Goal: Transaction & Acquisition: Purchase product/service

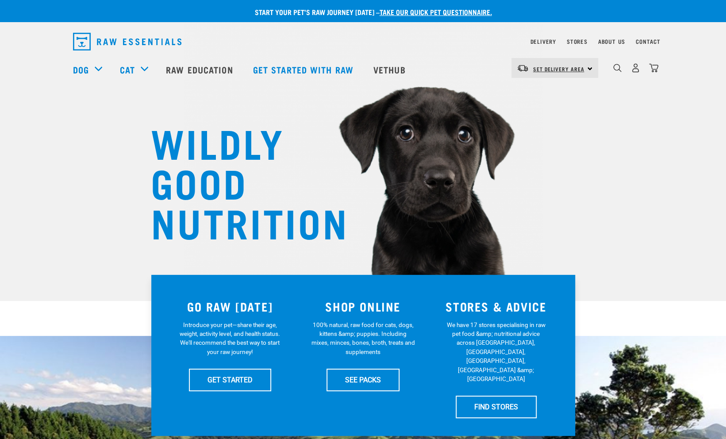
click at [575, 67] on span "Set Delivery Area" at bounding box center [558, 68] width 51 height 3
click at [556, 96] on link "[GEOGRAPHIC_DATA]" at bounding box center [553, 92] width 85 height 19
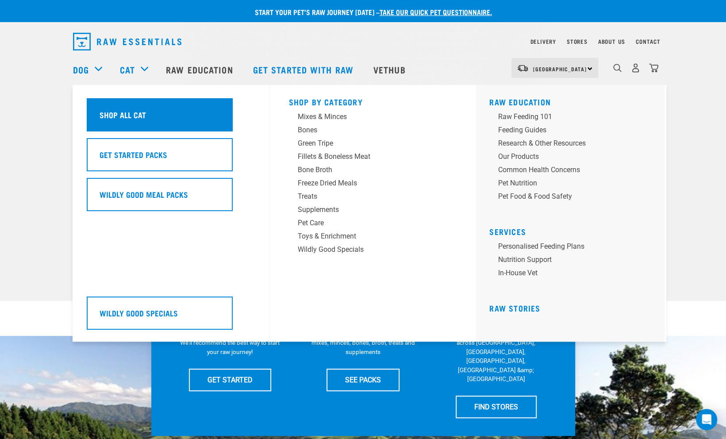
click at [146, 116] on div "Shop All Cat" at bounding box center [160, 114] width 146 height 33
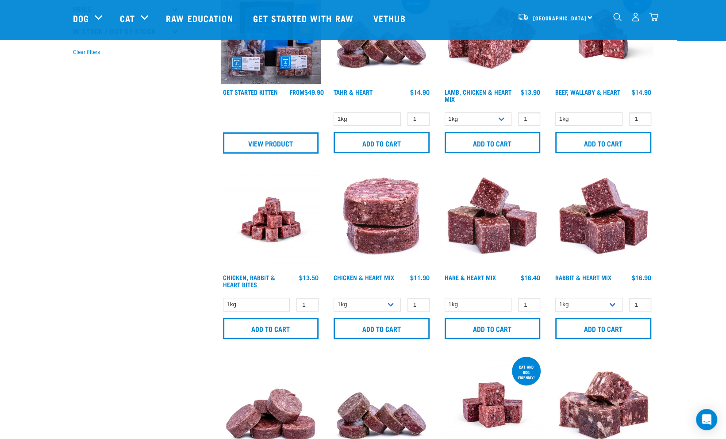
scroll to position [266, 0]
click at [527, 303] on input "1" at bounding box center [529, 304] width 22 height 14
type input "2"
click at [530, 303] on input "2" at bounding box center [529, 304] width 22 height 14
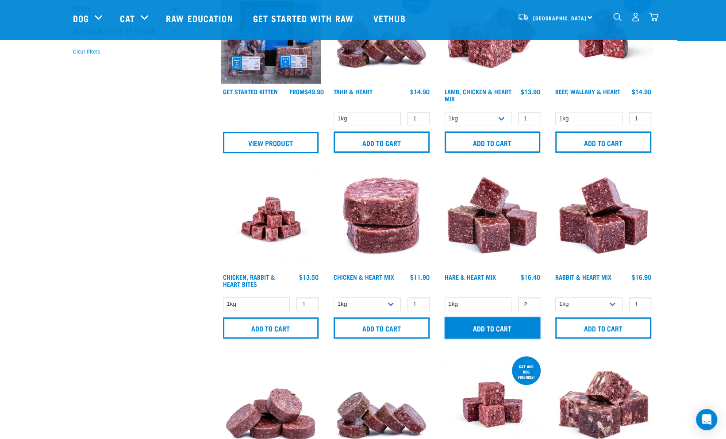
click at [523, 326] on input "Add to cart" at bounding box center [493, 327] width 96 height 21
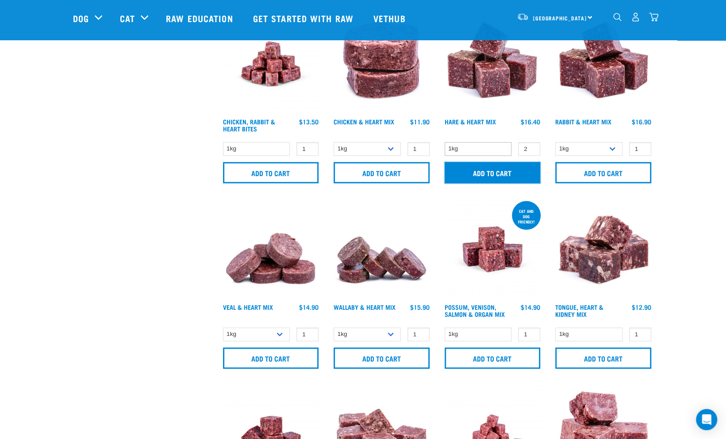
scroll to position [422, 0]
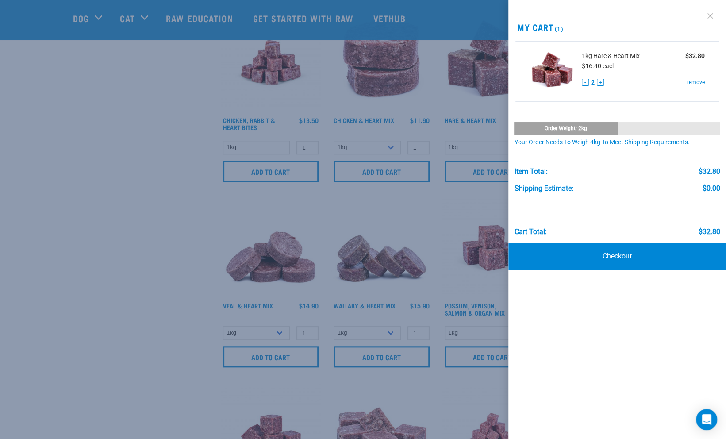
click at [710, 13] on link at bounding box center [710, 16] width 14 height 14
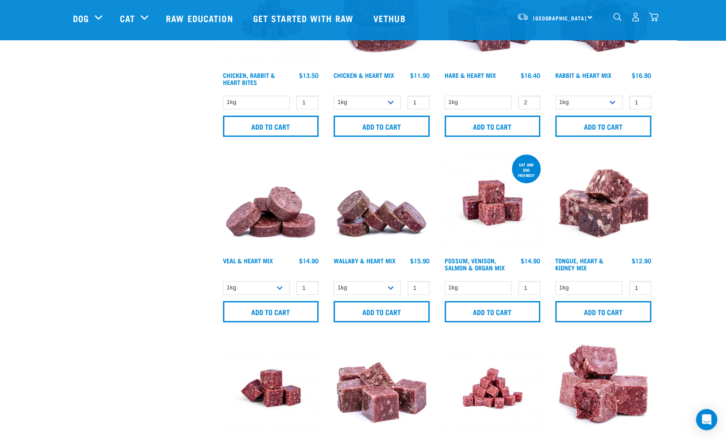
scroll to position [471, 0]
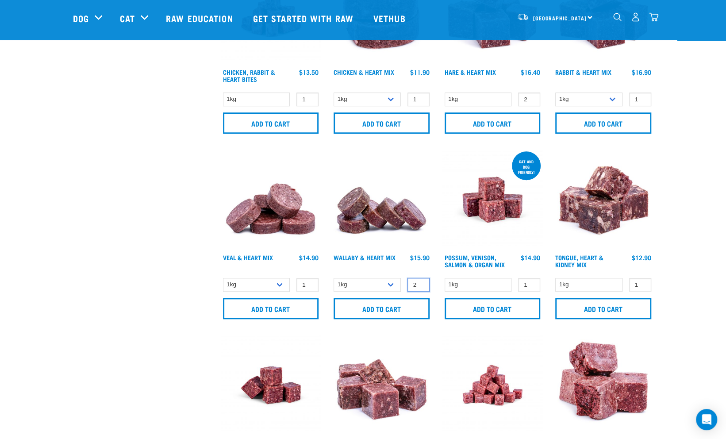
type input "2"
click at [420, 282] on input "2" at bounding box center [418, 285] width 22 height 14
click at [412, 304] on input "Add to cart" at bounding box center [382, 308] width 96 height 21
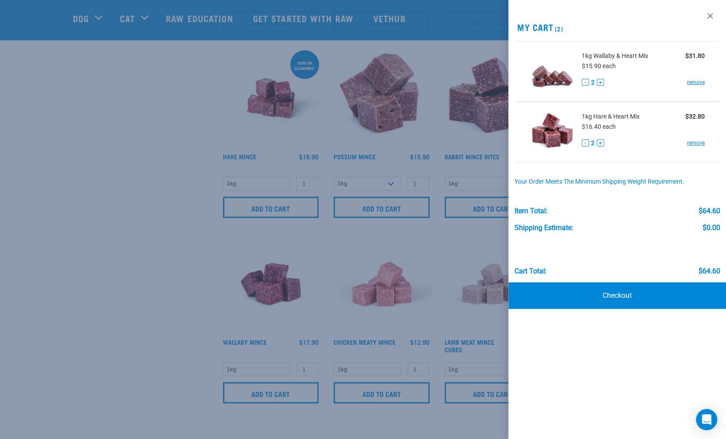
scroll to position [948, 0]
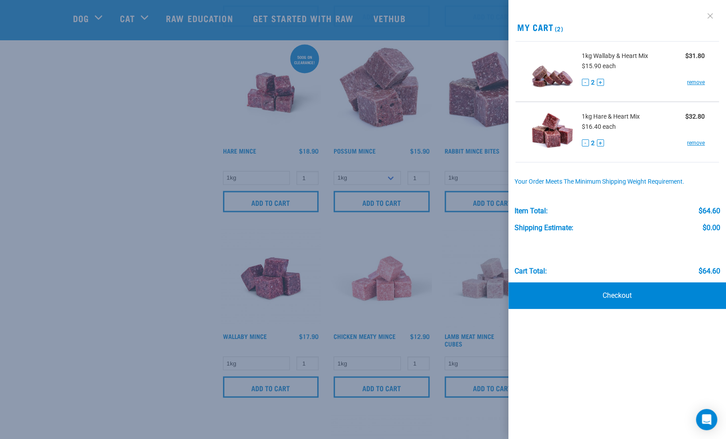
click at [709, 17] on link at bounding box center [710, 16] width 14 height 14
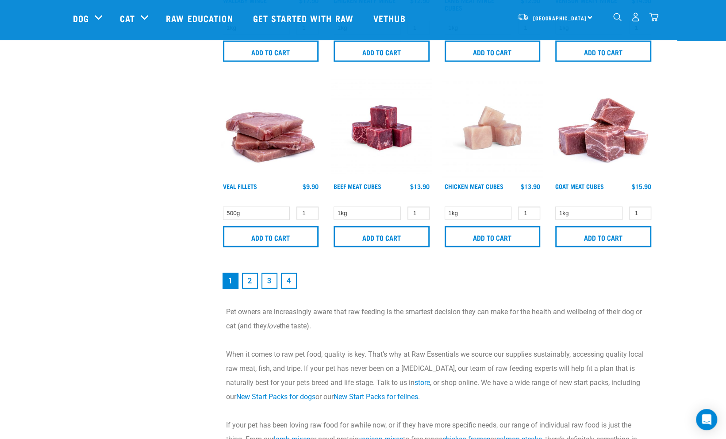
scroll to position [1284, 0]
click at [248, 283] on link "2" at bounding box center [250, 281] width 16 height 16
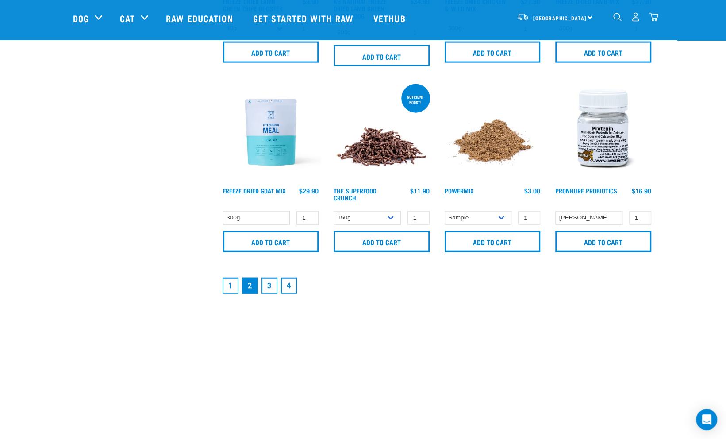
scroll to position [1286, 0]
click at [269, 284] on link "3" at bounding box center [269, 285] width 16 height 16
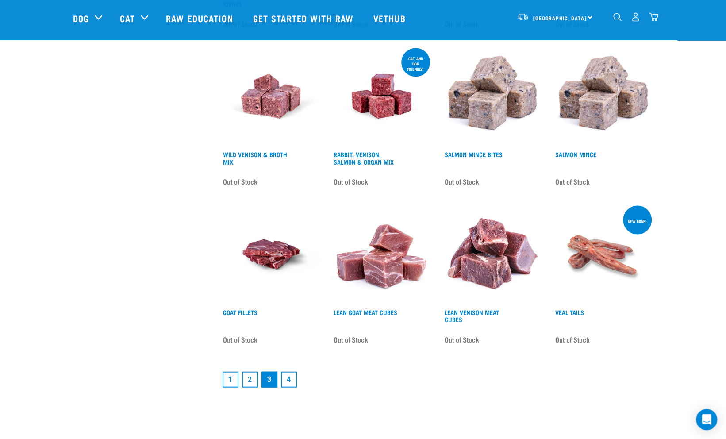
scroll to position [1136, 0]
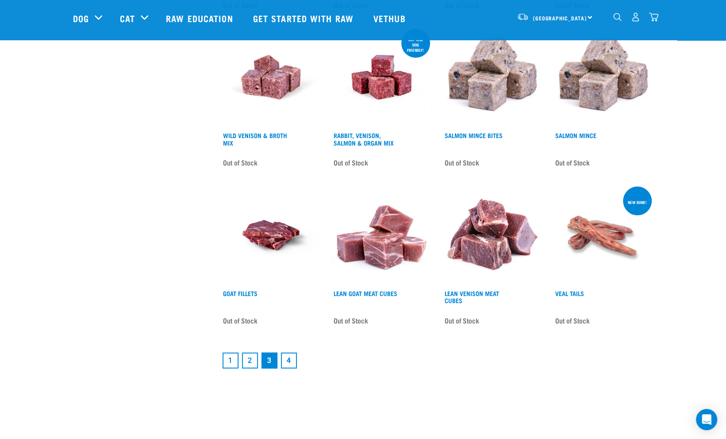
click at [293, 353] on link "4" at bounding box center [289, 361] width 16 height 16
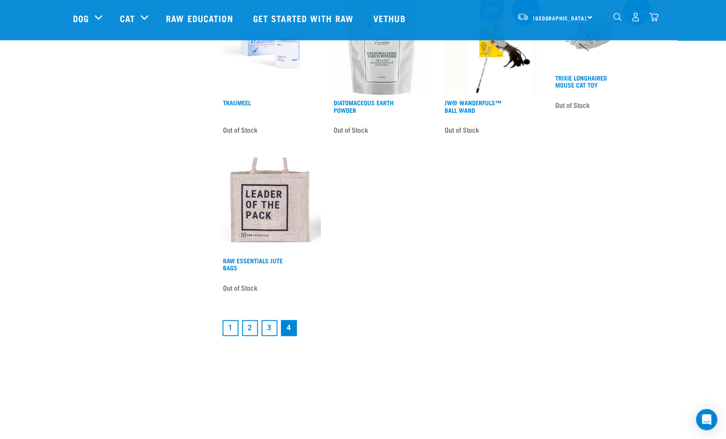
scroll to position [562, 0]
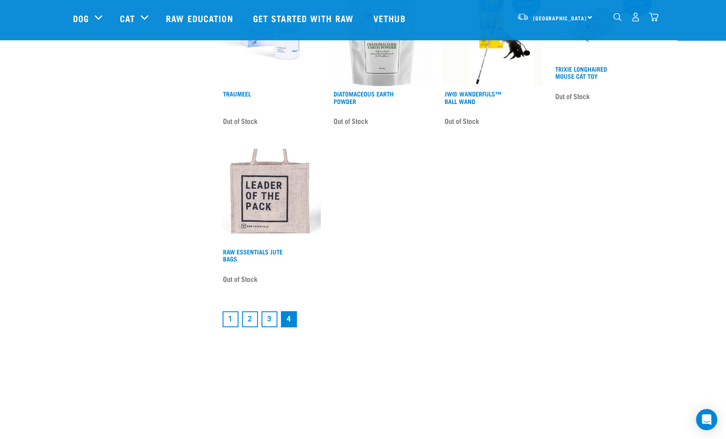
click at [250, 320] on link "2" at bounding box center [250, 319] width 16 height 16
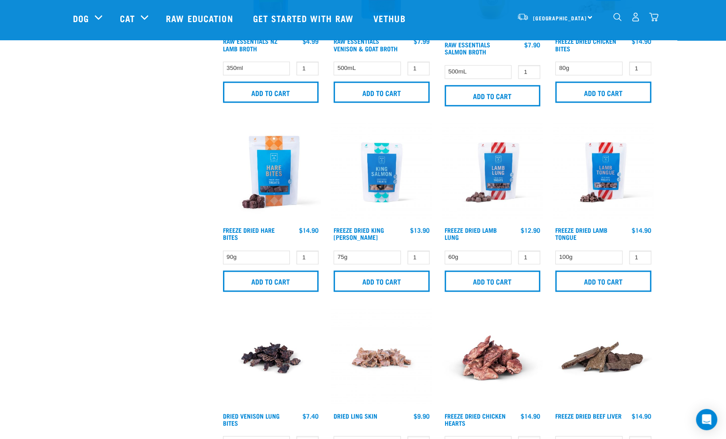
scroll to position [687, 0]
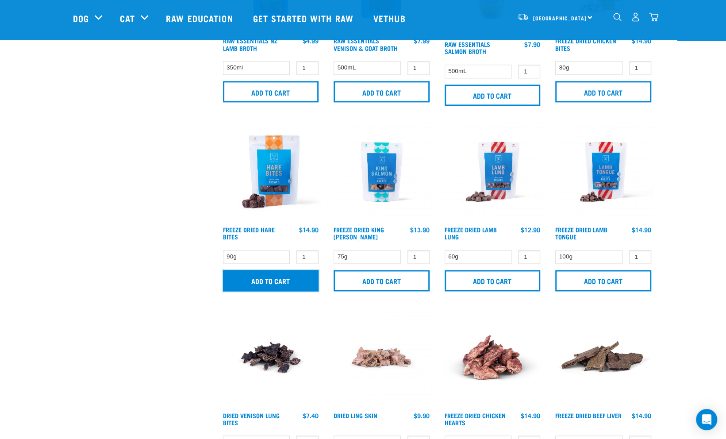
click at [271, 275] on input "Add to cart" at bounding box center [271, 280] width 96 height 21
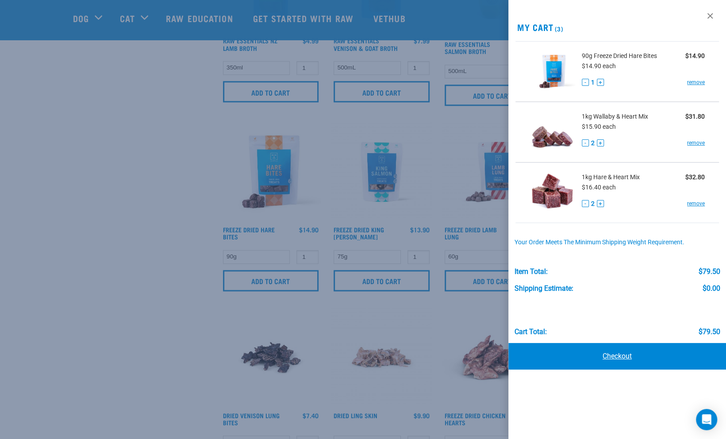
click at [607, 360] on link "Checkout" at bounding box center [617, 356] width 218 height 27
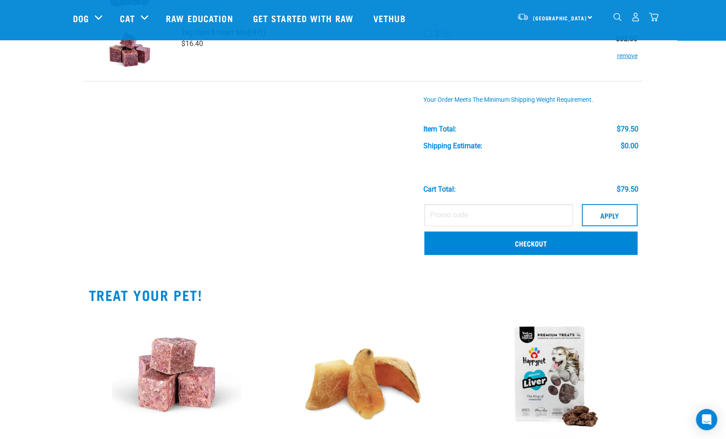
scroll to position [180, 0]
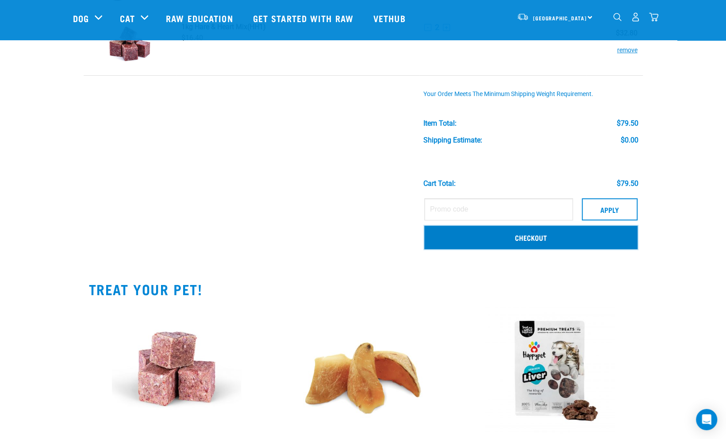
click at [549, 236] on link "Checkout" at bounding box center [530, 237] width 213 height 23
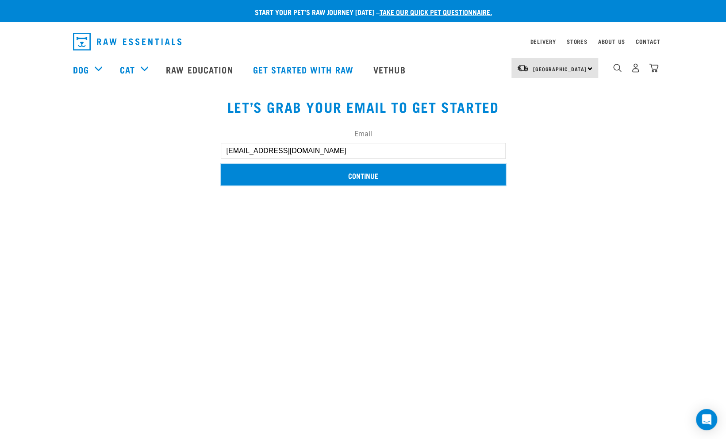
click at [332, 174] on input "Continue" at bounding box center [363, 174] width 285 height 21
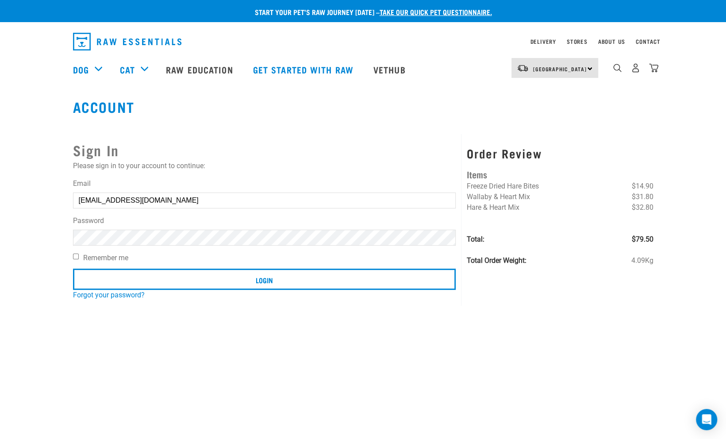
click at [73, 269] on input "Login" at bounding box center [264, 279] width 383 height 21
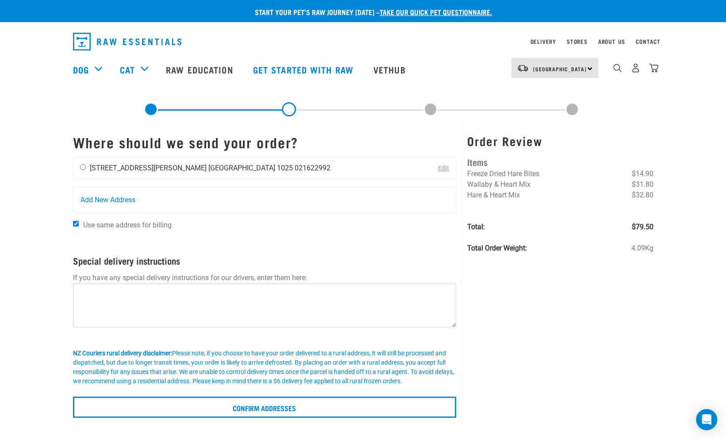
click at [83, 165] on input "radio" at bounding box center [83, 167] width 6 height 6
radio input "true"
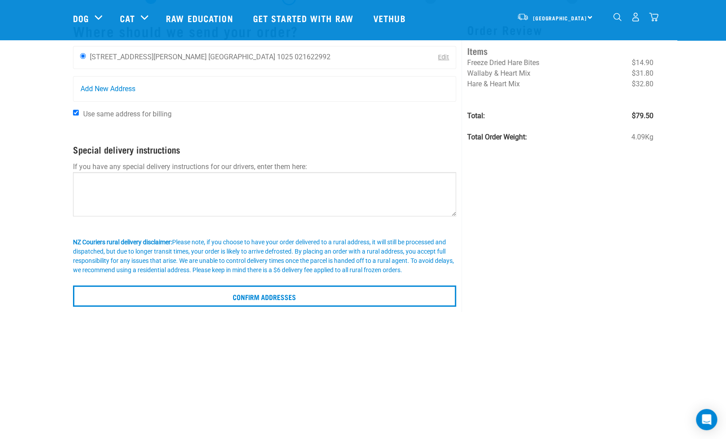
scroll to position [48, 0]
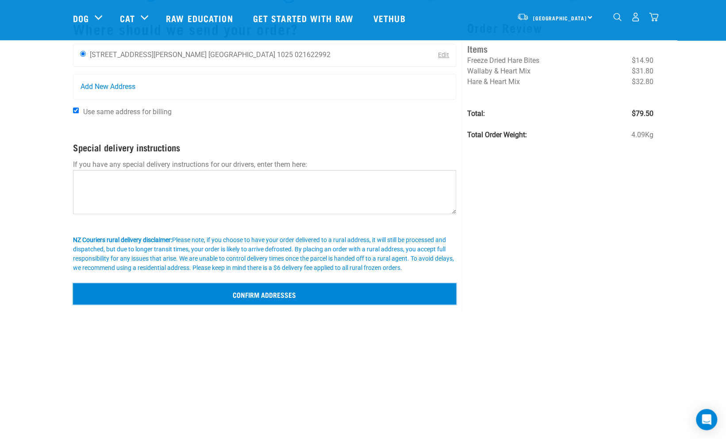
click at [291, 290] on input "Confirm addresses" at bounding box center [265, 293] width 384 height 21
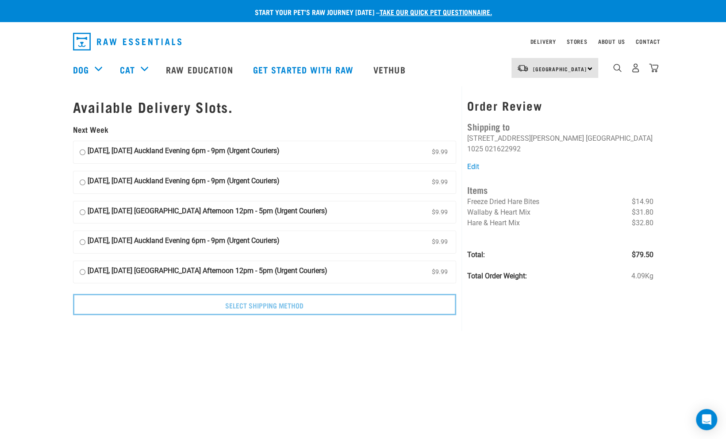
click at [80, 150] on input "01 September, Monday Auckland Evening 6pm - 9pm (Urgent Couriers) $9.99" at bounding box center [83, 152] width 6 height 13
radio input "true"
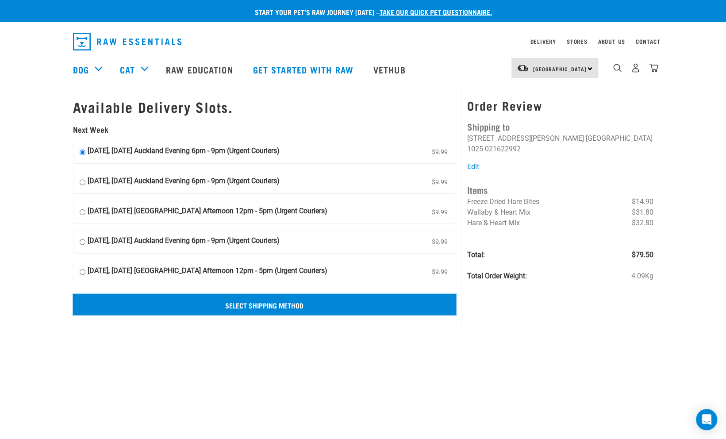
click at [253, 301] on input "Select Shipping Method" at bounding box center [265, 304] width 384 height 21
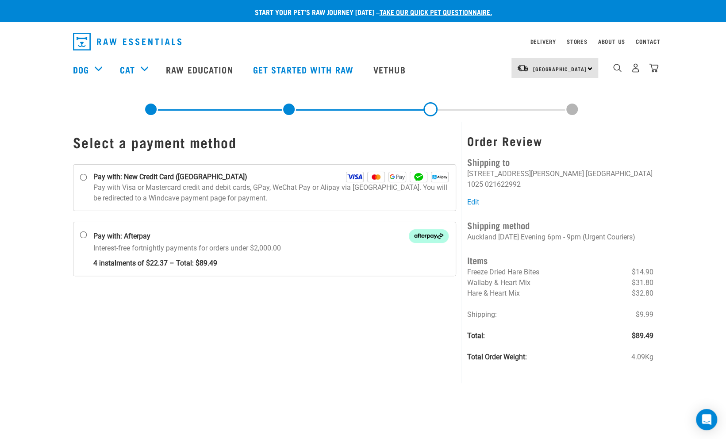
click at [354, 340] on div "Select a payment method" at bounding box center [265, 252] width 394 height 261
click at [84, 176] on input "Pay with: New Credit Card ([GEOGRAPHIC_DATA])" at bounding box center [83, 177] width 7 height 7
radio input "true"
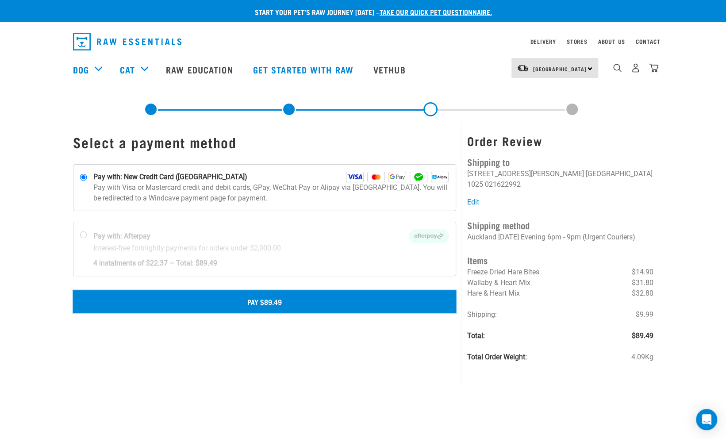
click at [235, 306] on button "Pay $89.49" at bounding box center [265, 301] width 384 height 22
